Goal: Find specific page/section: Find specific page/section

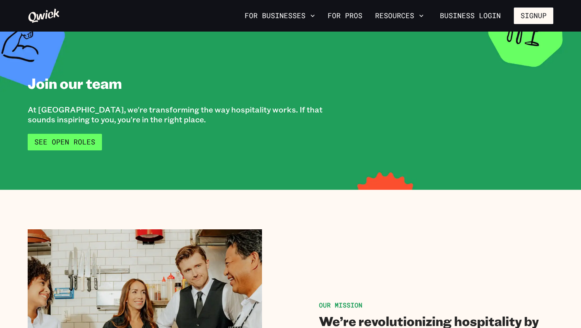
click at [87, 136] on link "See Open Roles" at bounding box center [65, 142] width 74 height 17
click at [87, 137] on link "See Open Roles" at bounding box center [65, 142] width 74 height 17
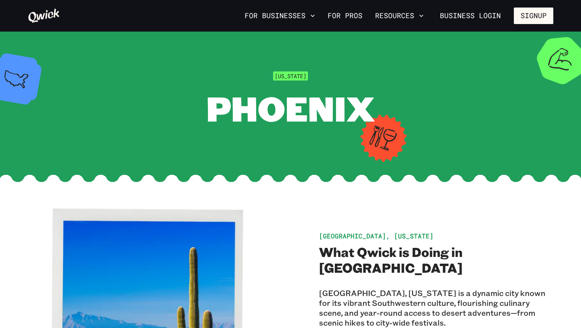
scroll to position [17, 0]
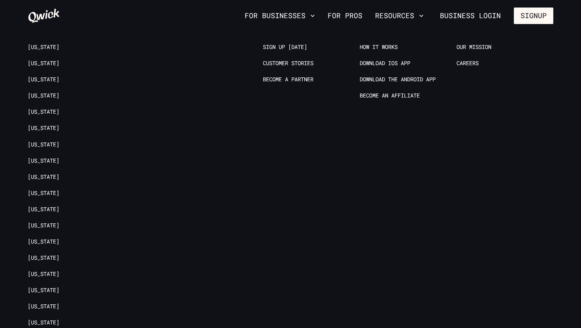
scroll to position [868, 0]
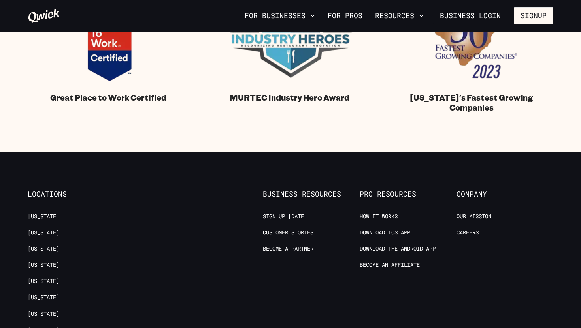
click at [474, 232] on link "Careers" at bounding box center [467, 233] width 22 height 8
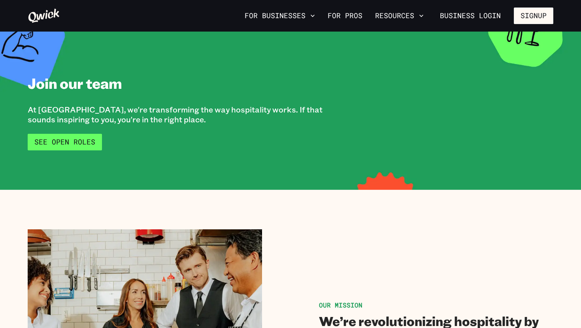
click at [70, 139] on link "See Open Roles" at bounding box center [65, 142] width 74 height 17
